Goal: Transaction & Acquisition: Purchase product/service

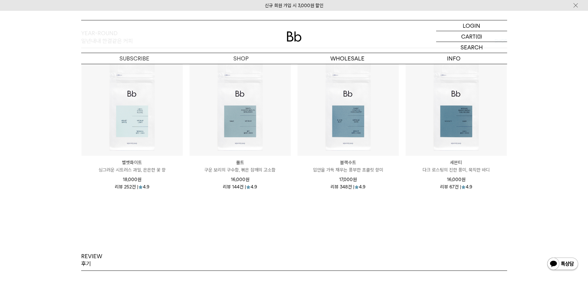
scroll to position [771, 0]
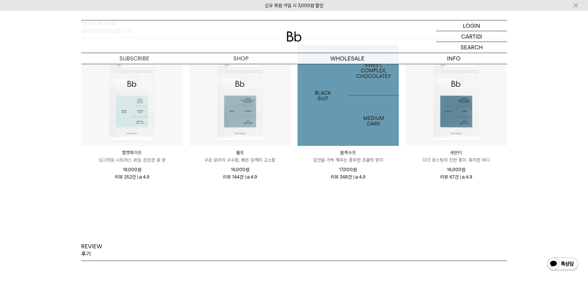
click at [344, 123] on img at bounding box center [347, 95] width 101 height 101
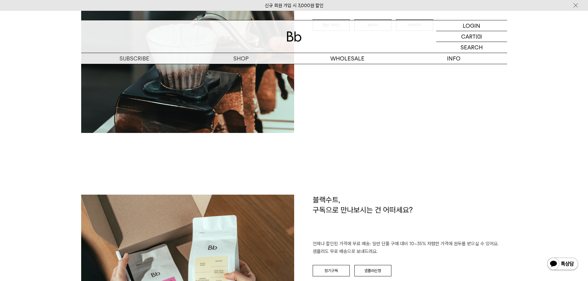
scroll to position [740, 0]
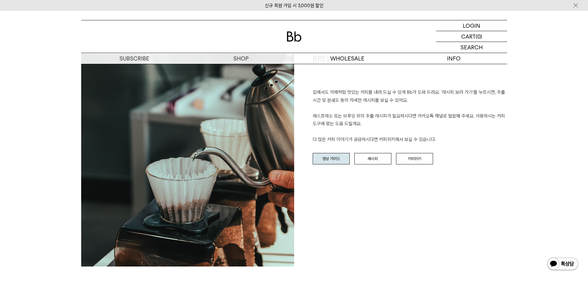
click at [336, 153] on link "영상 가이드" at bounding box center [330, 159] width 37 height 12
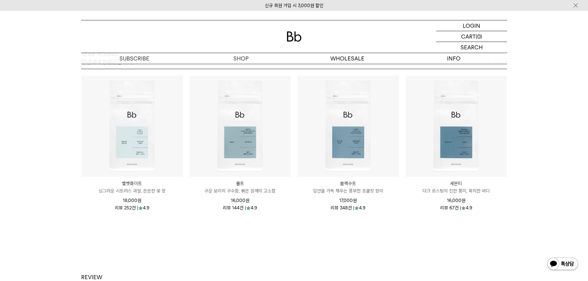
scroll to position [709, 0]
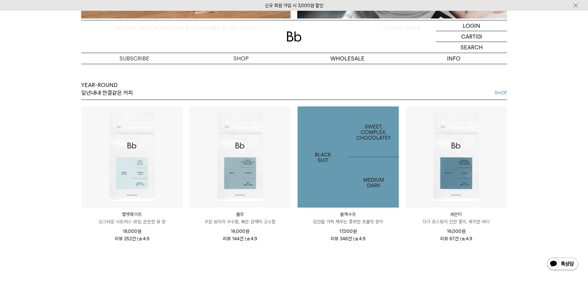
click at [365, 162] on img at bounding box center [347, 156] width 101 height 101
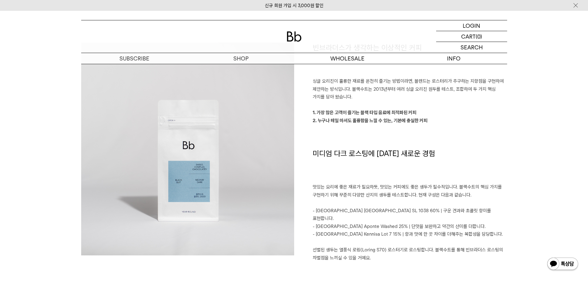
scroll to position [524, 0]
